Goal: Navigation & Orientation: Understand site structure

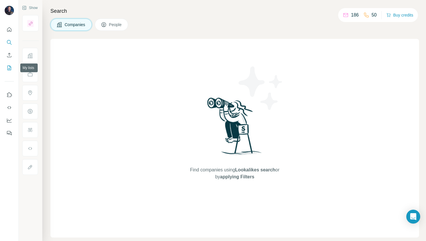
click at [10, 67] on icon "My lists" at bounding box center [9, 68] width 6 height 6
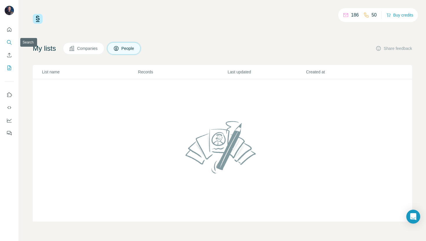
click at [7, 41] on icon "Search" at bounding box center [9, 42] width 6 height 6
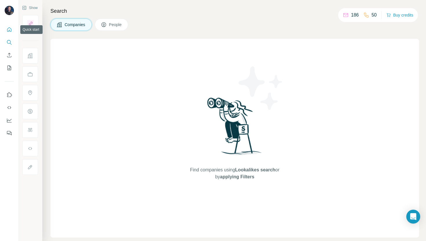
click at [9, 28] on icon "Quick start" at bounding box center [9, 30] width 6 height 6
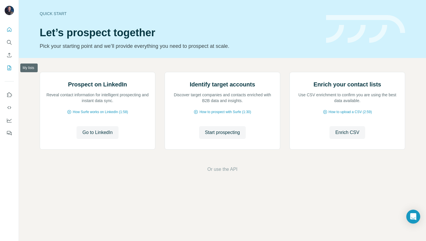
click at [9, 68] on icon "My lists" at bounding box center [9, 68] width 6 height 6
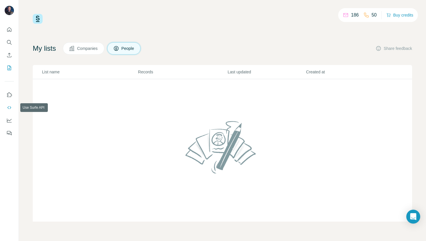
click at [10, 105] on icon "Use Surfe API" at bounding box center [9, 108] width 6 height 6
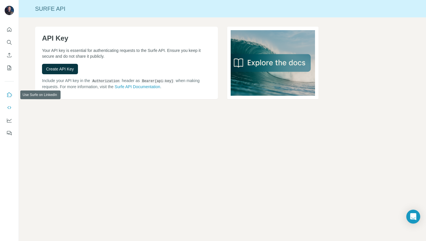
click at [11, 94] on icon "Use Surfe on LinkedIn" at bounding box center [9, 95] width 6 height 6
